Goal: Use online tool/utility: Utilize a website feature to perform a specific function

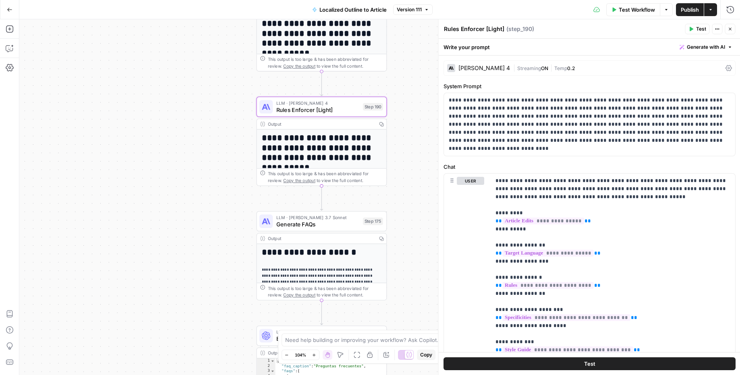
click at [205, 142] on div "true false Workflow Set Inputs Inputs Condition Condition Step 183 Output Copy …" at bounding box center [379, 197] width 721 height 356
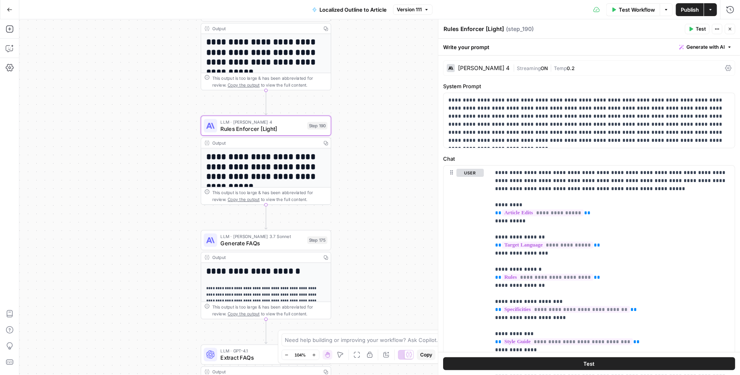
drag, startPoint x: 212, startPoint y: 152, endPoint x: 156, endPoint y: 171, distance: 59.1
click at [156, 171] on div "true false Workflow Set Inputs Inputs Condition Condition Step 183 Output Copy …" at bounding box center [379, 197] width 721 height 356
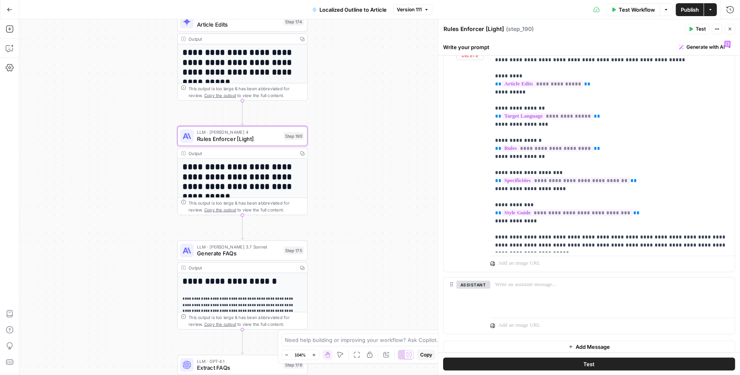
scroll to position [133, 0]
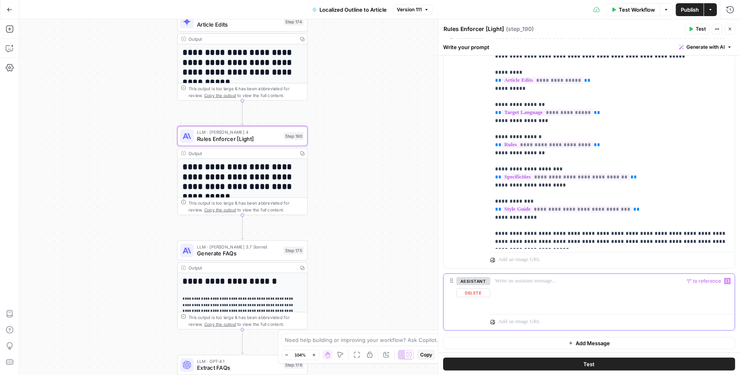
click at [514, 288] on div at bounding box center [613, 292] width 245 height 37
click at [702, 278] on span "“/” to reference" at bounding box center [704, 281] width 41 height 6
click at [729, 281] on icon "button" at bounding box center [728, 281] width 4 height 4
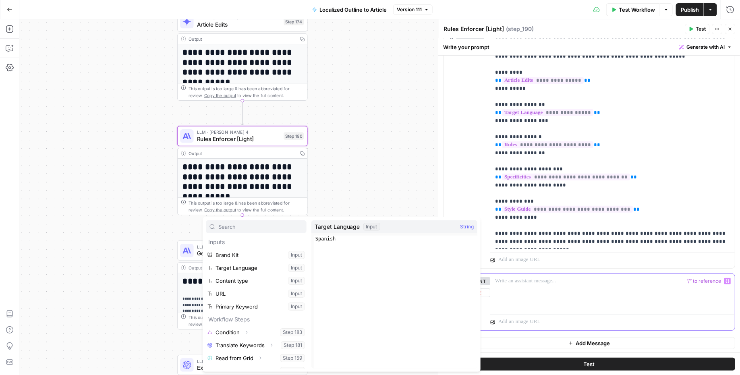
click at [604, 303] on div at bounding box center [613, 292] width 245 height 37
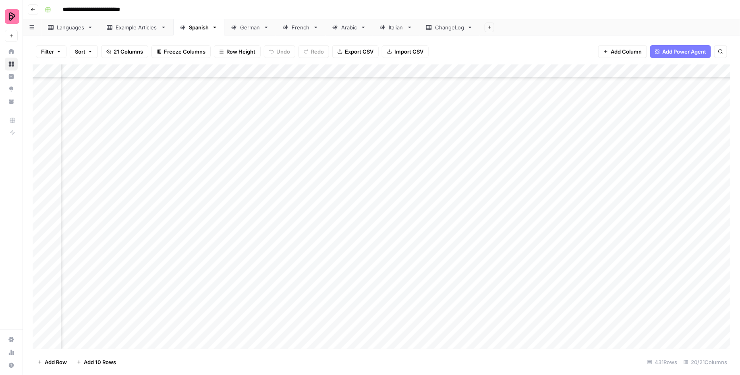
scroll to position [5645, 579]
click at [479, 234] on div "Add Column" at bounding box center [382, 206] width 698 height 285
click at [502, 212] on div "Add Column" at bounding box center [382, 206] width 698 height 285
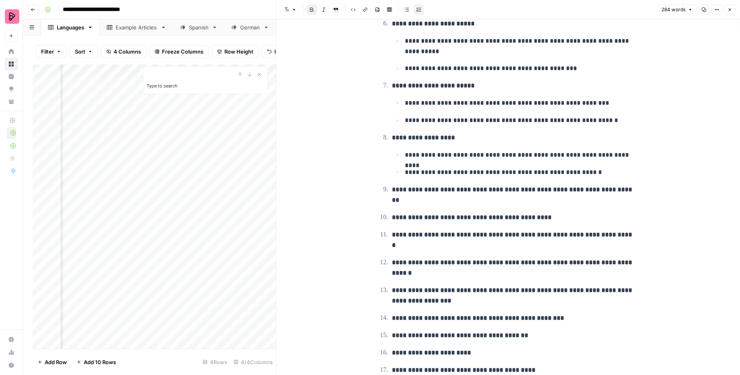
scroll to position [373, 0]
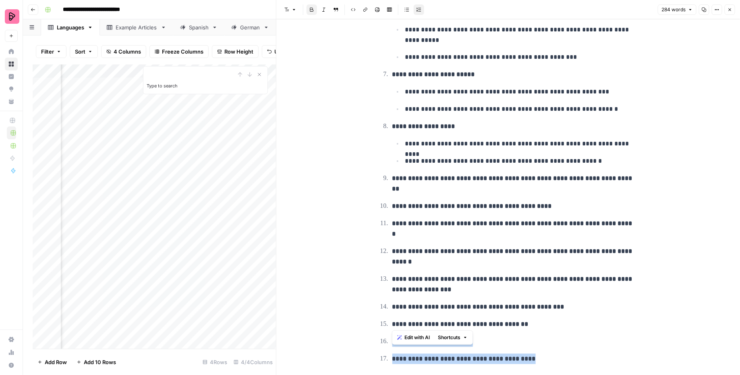
drag, startPoint x: 539, startPoint y: 323, endPoint x: 381, endPoint y: 299, distance: 160.1
click at [381, 299] on ol "**********" at bounding box center [508, 38] width 258 height 651
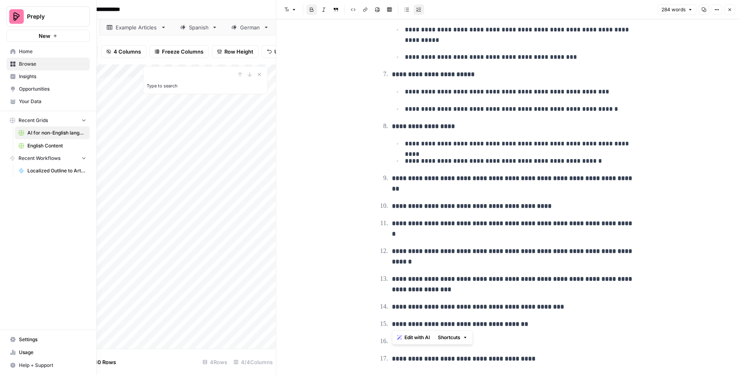
click at [28, 19] on span "Preply" at bounding box center [51, 16] width 49 height 8
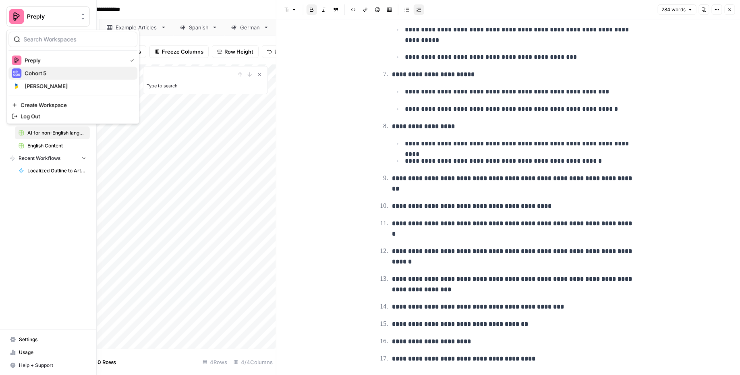
click at [57, 73] on span "Cohort 5" at bounding box center [78, 73] width 106 height 8
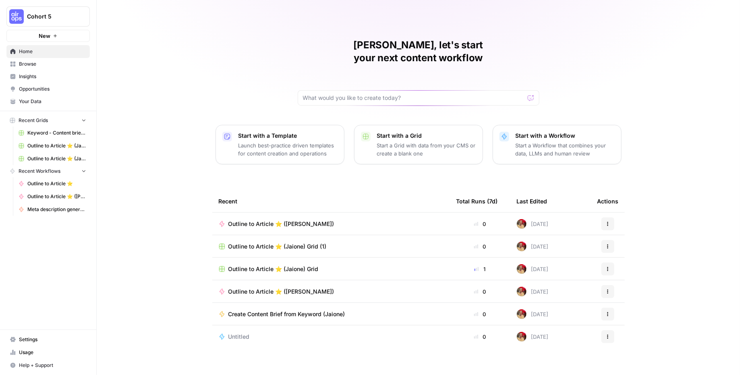
click at [62, 132] on span "Keyword - Content brief - Article (Airops builders) - Deepshikha" at bounding box center [56, 132] width 59 height 7
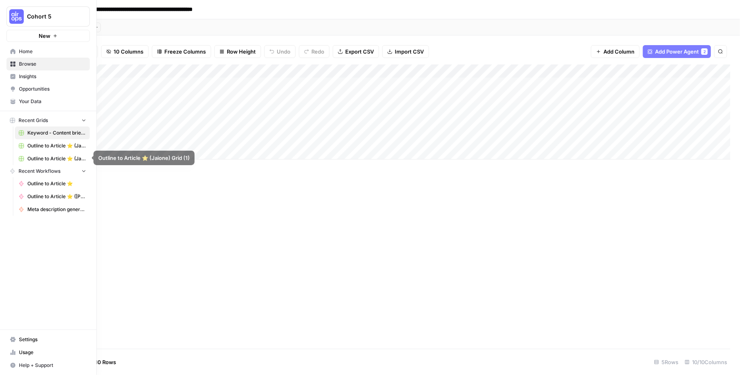
click at [39, 170] on span "Recent Workflows" at bounding box center [40, 171] width 42 height 7
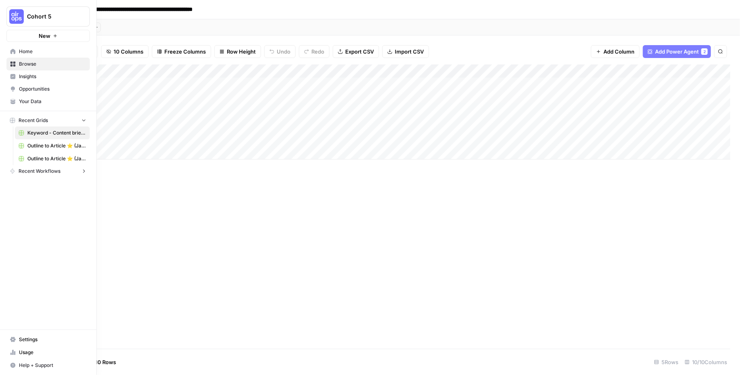
click at [29, 170] on span "Recent Workflows" at bounding box center [40, 171] width 42 height 7
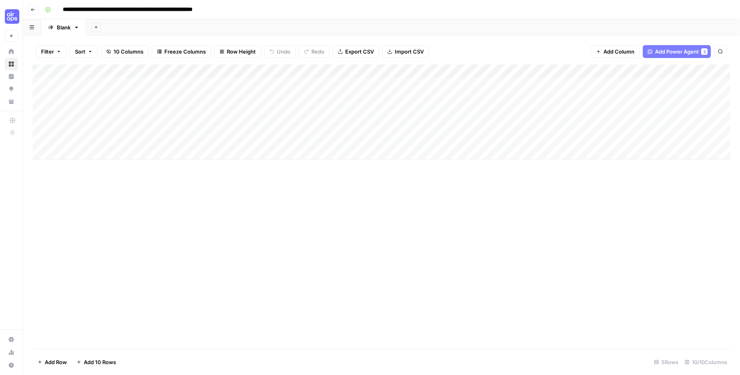
click at [32, 8] on icon "button" at bounding box center [33, 9] width 5 height 5
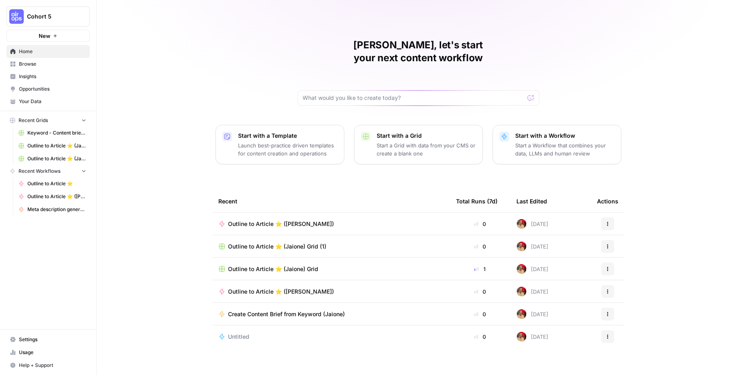
click at [41, 117] on span "Recent Grids" at bounding box center [33, 120] width 29 height 7
click at [83, 120] on icon "button" at bounding box center [83, 121] width 3 height 2
click at [83, 120] on icon "button" at bounding box center [84, 121] width 6 height 6
click at [41, 64] on span "Browse" at bounding box center [52, 63] width 67 height 7
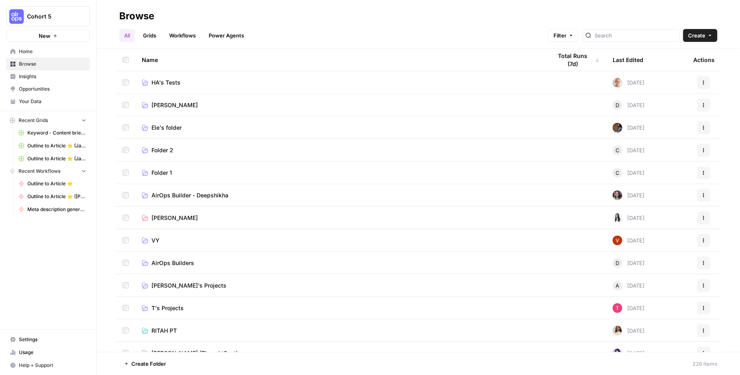
click at [188, 35] on link "Workflows" at bounding box center [182, 35] width 36 height 13
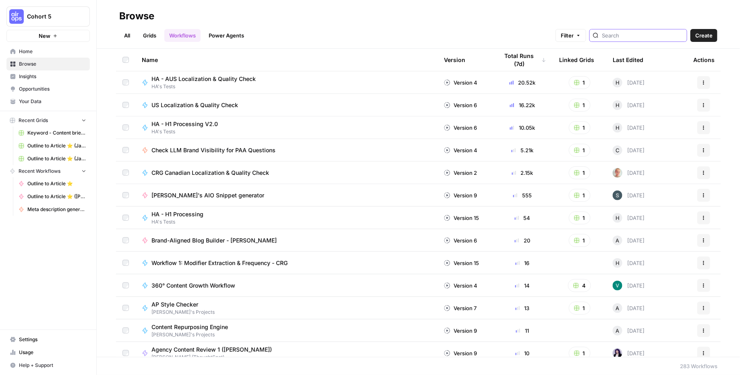
click at [642, 37] on input "search" at bounding box center [643, 35] width 82 height 8
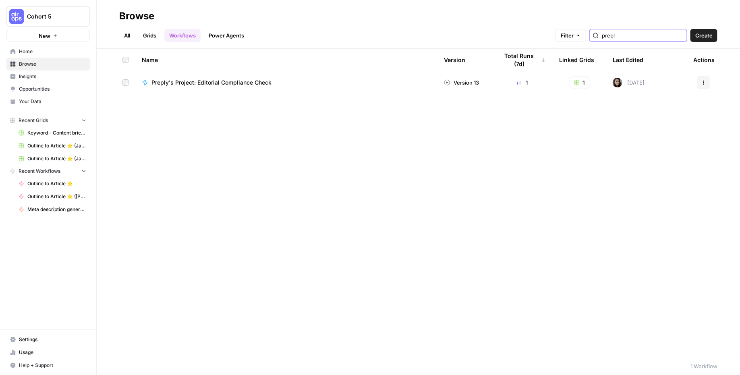
type input "prepl"
click at [288, 80] on div "Preply's Project: Editorial Compliance Check" at bounding box center [286, 83] width 289 height 8
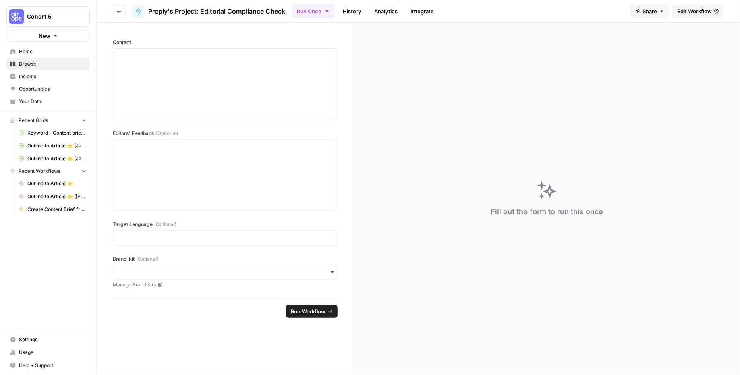
click at [251, 8] on span "Preply's Project: Editorial Compliance Check" at bounding box center [216, 11] width 137 height 10
click at [122, 8] on button "Go back" at bounding box center [119, 11] width 13 height 13
click at [122, 12] on button "Go back" at bounding box center [119, 11] width 13 height 13
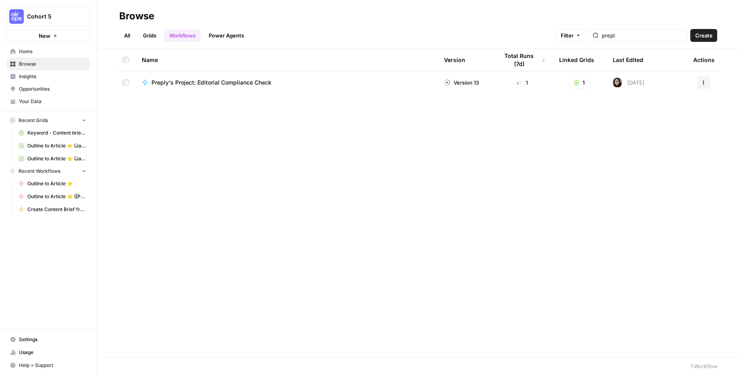
click at [153, 33] on link "Grids" at bounding box center [149, 35] width 23 height 13
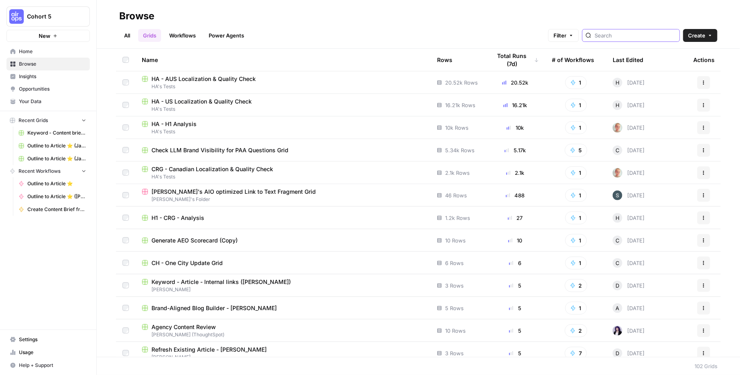
click at [638, 37] on input "search" at bounding box center [636, 35] width 82 height 8
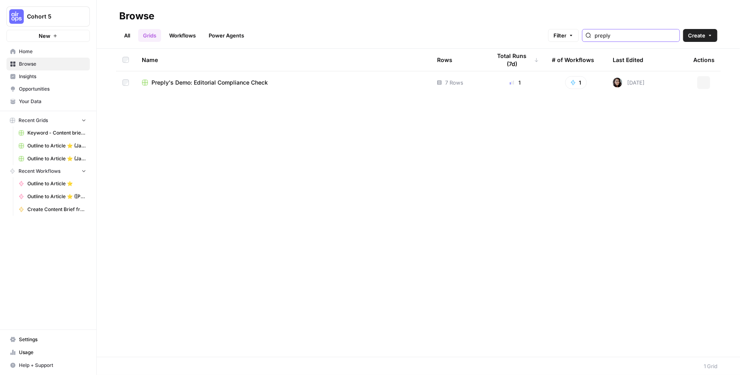
type input "preply"
click at [182, 87] on td "Preply's Demo: Editorial Compliance Check" at bounding box center [282, 82] width 295 height 23
click at [186, 84] on span "Preply's Demo: Editorial Compliance Check" at bounding box center [209, 83] width 116 height 8
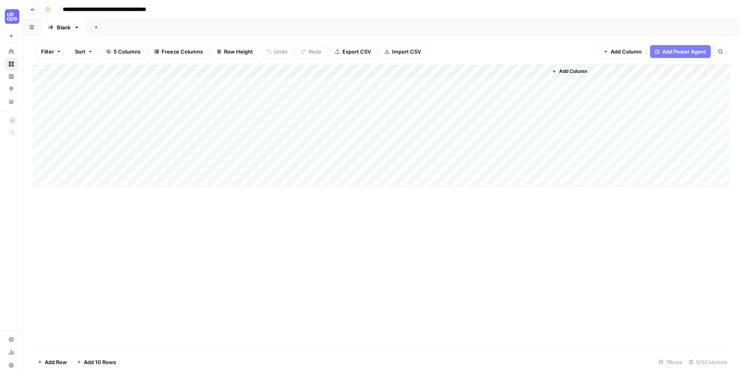
click at [459, 73] on div "Add Column" at bounding box center [382, 125] width 698 height 122
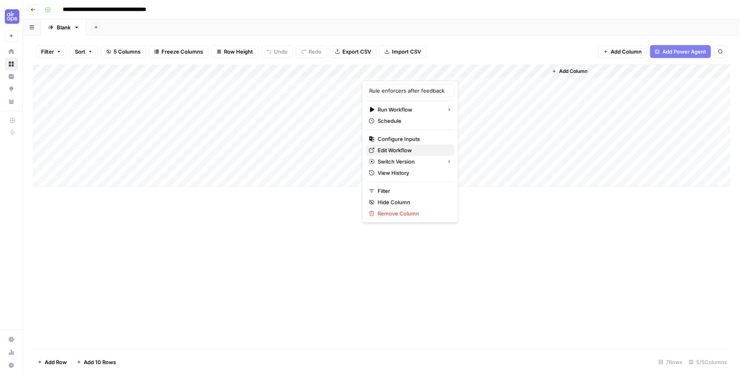
click at [392, 146] on span "Edit Workflow" at bounding box center [413, 150] width 70 height 8
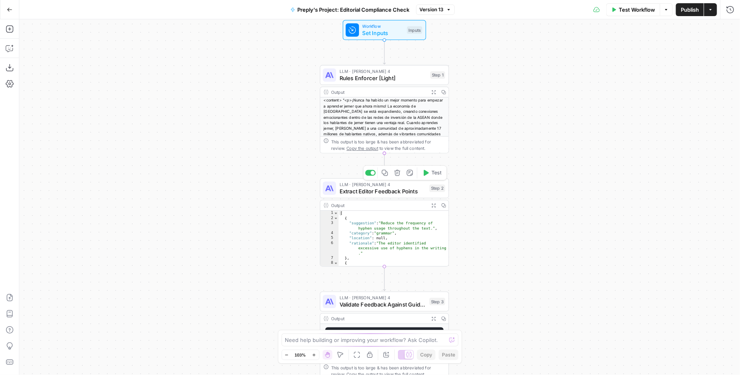
click at [411, 191] on span "Extract Editor Feedback Points" at bounding box center [383, 191] width 87 height 8
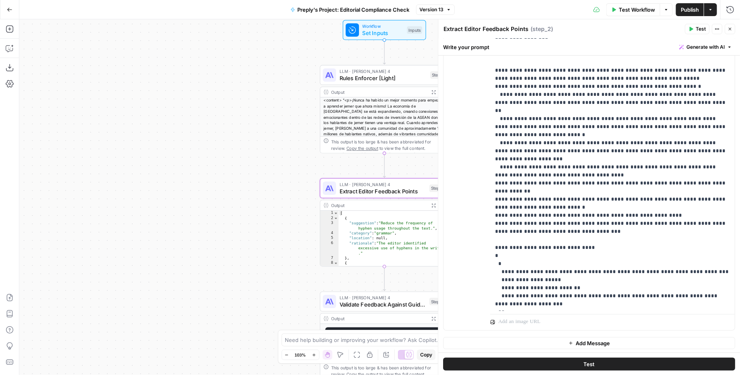
scroll to position [166, 0]
click at [733, 26] on button "Close" at bounding box center [730, 29] width 10 height 10
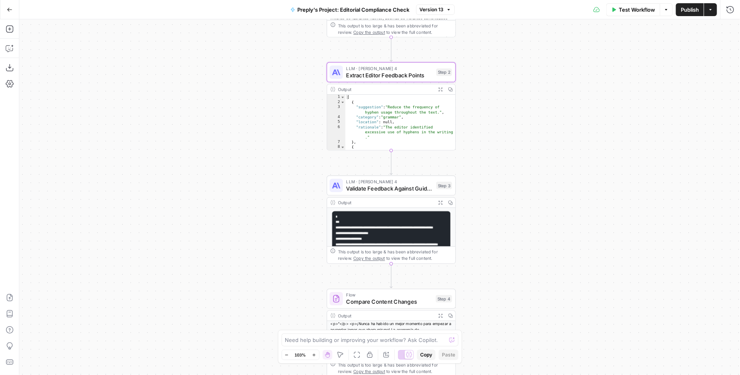
click at [217, 171] on div "Workflow Set Inputs Inputs LLM · Claude Sonnet 4 Rules Enforcer [Light] Step 1 …" at bounding box center [379, 197] width 721 height 356
click at [383, 195] on div "LLM · Claude Sonnet 4 Validate Feedback Against Guidelines Step 3 Copy step Del…" at bounding box center [391, 186] width 129 height 20
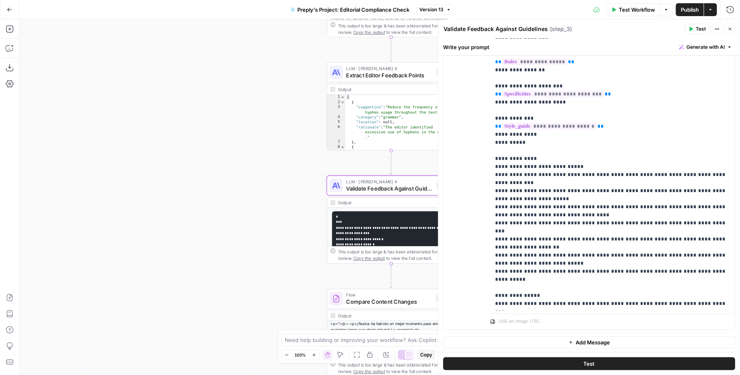
scroll to position [0, 0]
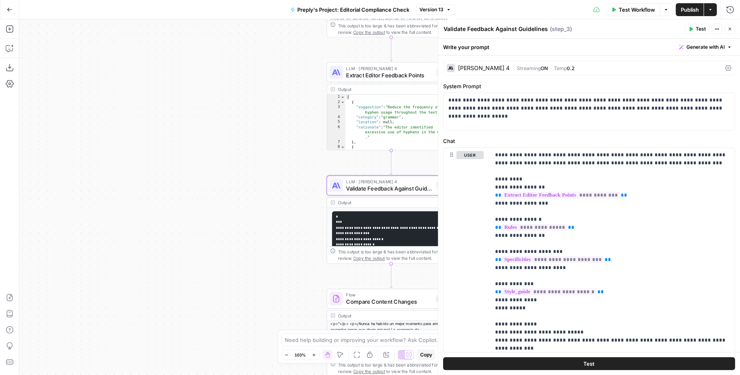
click at [731, 32] on button "Close" at bounding box center [730, 29] width 10 height 10
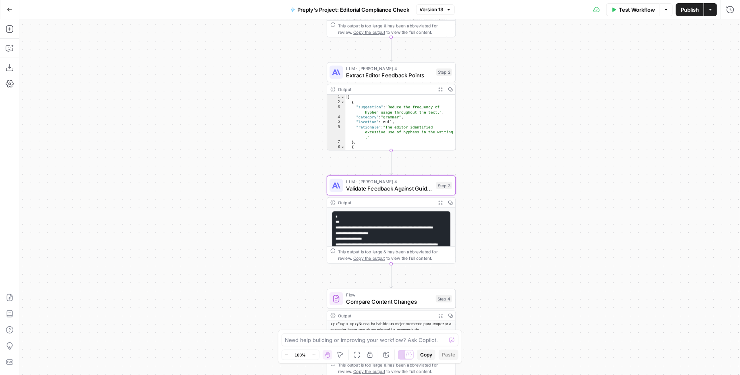
click at [398, 216] on pre "**********" at bounding box center [391, 264] width 118 height 107
click at [403, 201] on div "Output" at bounding box center [385, 202] width 95 height 7
click at [441, 201] on icon "button" at bounding box center [441, 203] width 4 height 4
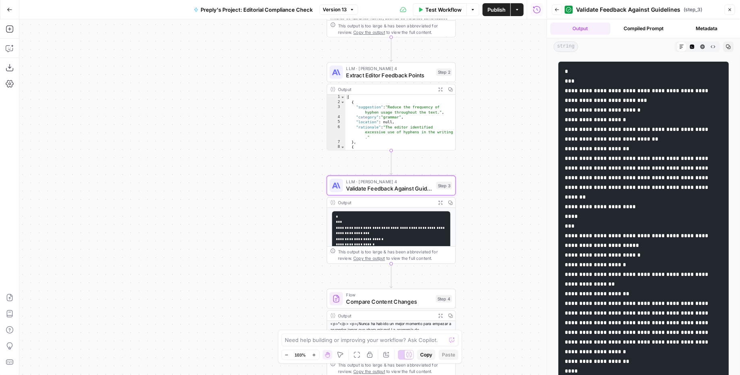
click at [642, 36] on div "Output Compiled Prompt Metadata" at bounding box center [643, 28] width 193 height 19
click at [646, 26] on button "Compiled Prompt" at bounding box center [643, 29] width 60 height 12
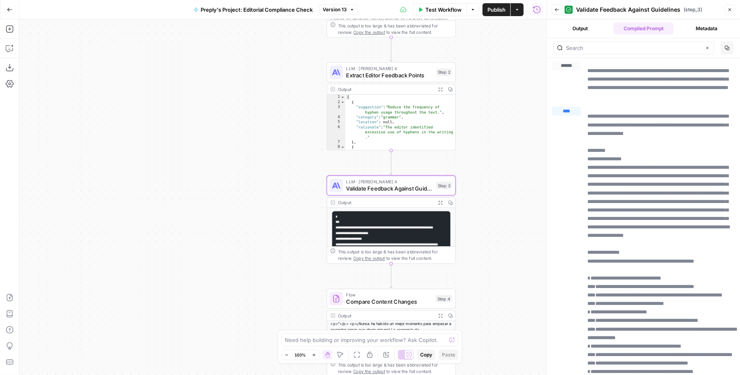
drag, startPoint x: 628, startPoint y: 166, endPoint x: 601, endPoint y: 186, distance: 34.0
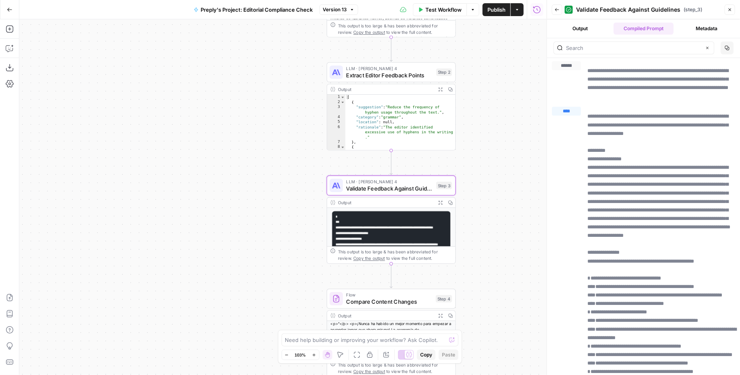
drag, startPoint x: 718, startPoint y: 185, endPoint x: 720, endPoint y: 196, distance: 11.1
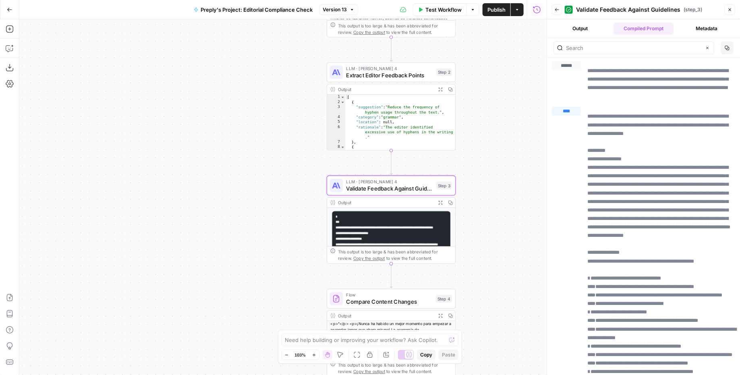
scroll to position [35, 0]
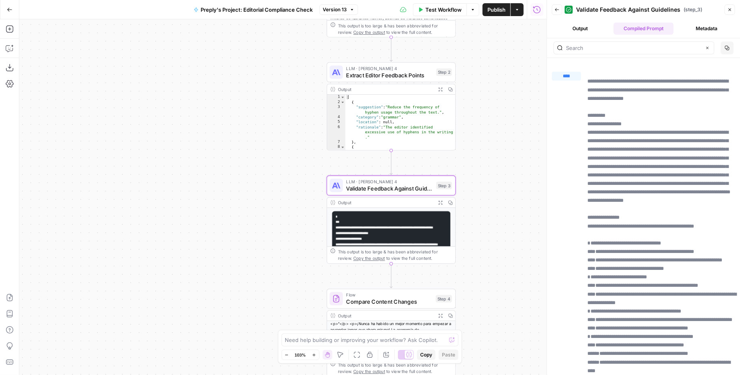
click at [730, 16] on div "Back Validate Feedback Against Guidelines ( step_3 ) Close" at bounding box center [643, 9] width 183 height 13
click at [732, 8] on button "Close" at bounding box center [730, 9] width 10 height 10
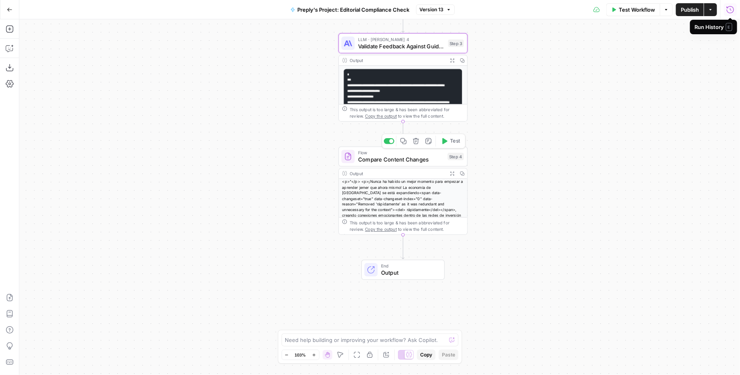
click at [404, 163] on span "Compare Content Changes" at bounding box center [401, 159] width 86 height 8
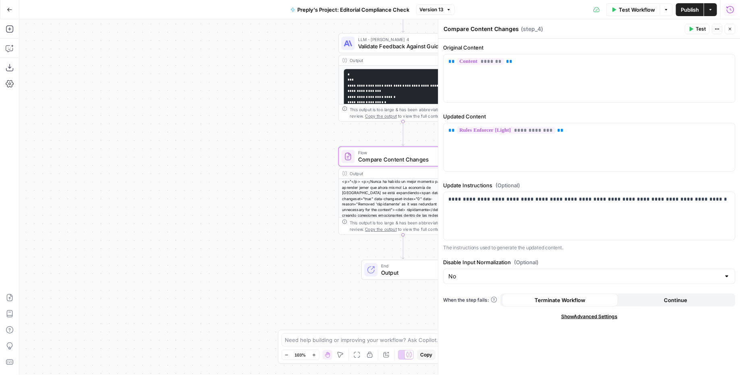
click at [399, 195] on div "<p>"</p> <p>¡Nunca ha habido un mejor momento para empezar a aprender jemer que…" at bounding box center [403, 229] width 128 height 101
click at [398, 185] on div "<p>"</p> <p>¡Nunca ha habido un mejor momento para empezar a aprender jemer que…" at bounding box center [403, 229] width 128 height 101
click at [264, 241] on div "Workflow Set Inputs Inputs LLM · Claude Sonnet 4 Rules Enforcer [Light] Step 1 …" at bounding box center [379, 197] width 721 height 356
click at [732, 27] on icon "button" at bounding box center [730, 29] width 5 height 5
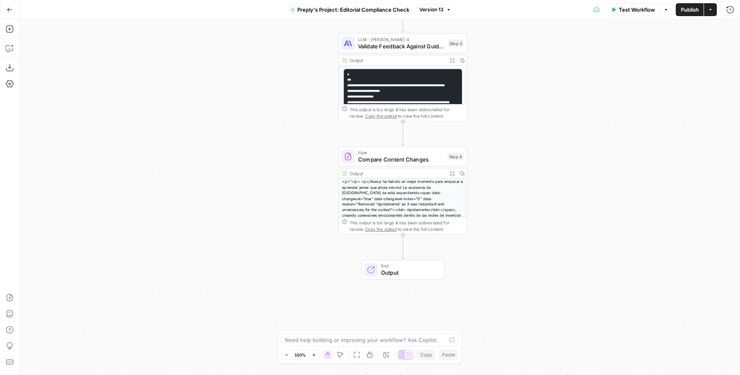
click at [403, 200] on div "<p>"</p> <p>¡Nunca ha habido un mejor momento para empezar a aprender jemer que…" at bounding box center [403, 229] width 128 height 101
click at [452, 172] on icon "button" at bounding box center [452, 173] width 4 height 4
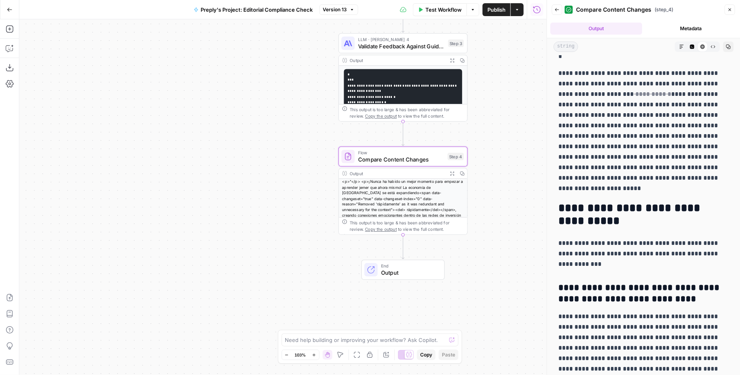
scroll to position [0, 0]
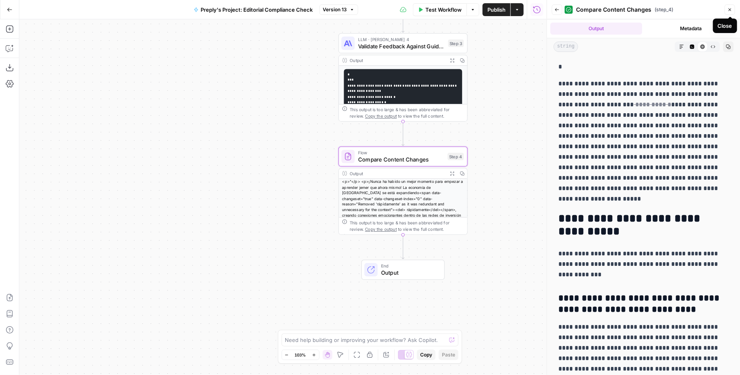
click at [730, 10] on icon "button" at bounding box center [730, 9] width 3 height 3
